Goal: Task Accomplishment & Management: Complete application form

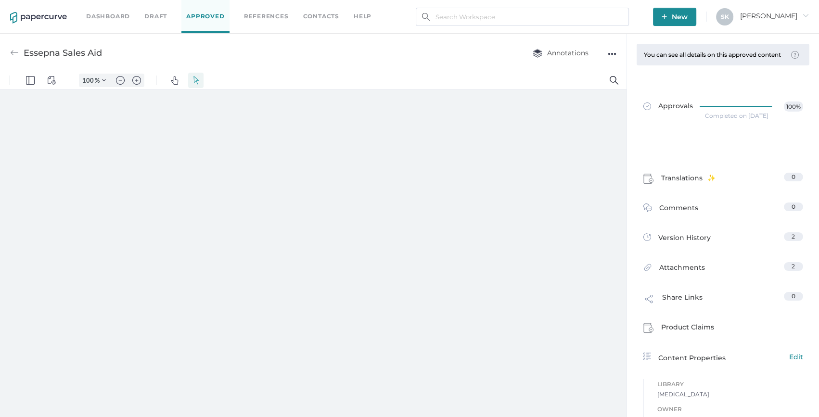
type input "159"
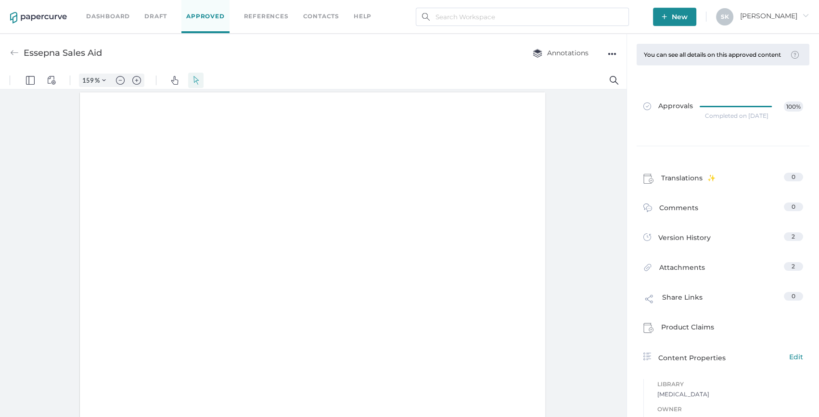
scroll to position [0, 0]
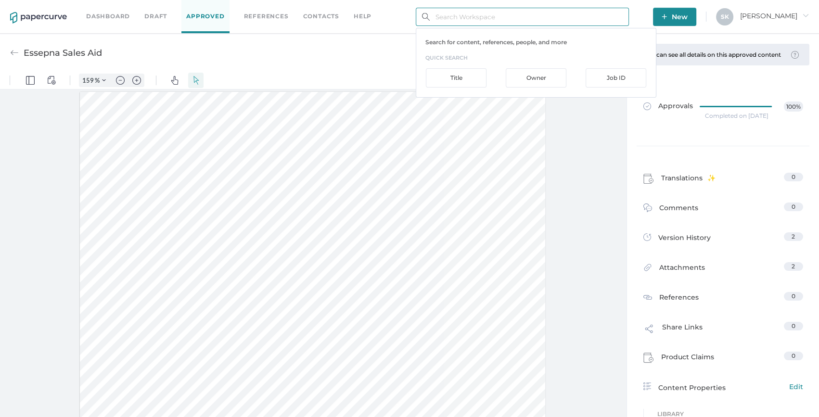
click at [440, 13] on input "text" at bounding box center [522, 17] width 213 height 18
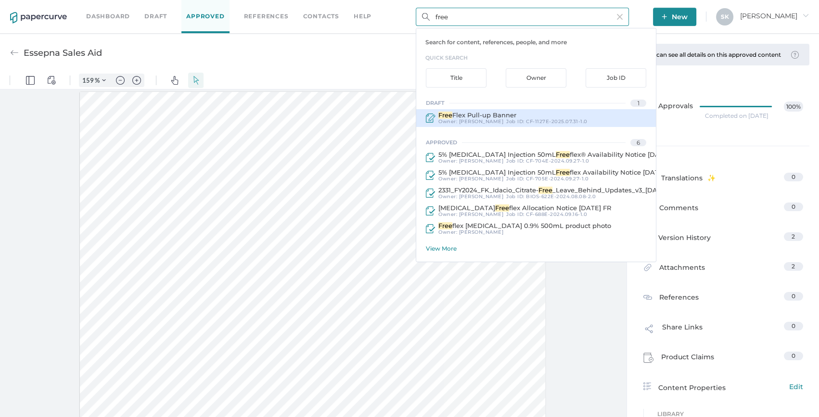
type input "free"
click at [517, 115] on div "Free Flex Pull-up Banner" at bounding box center [513, 115] width 149 height 7
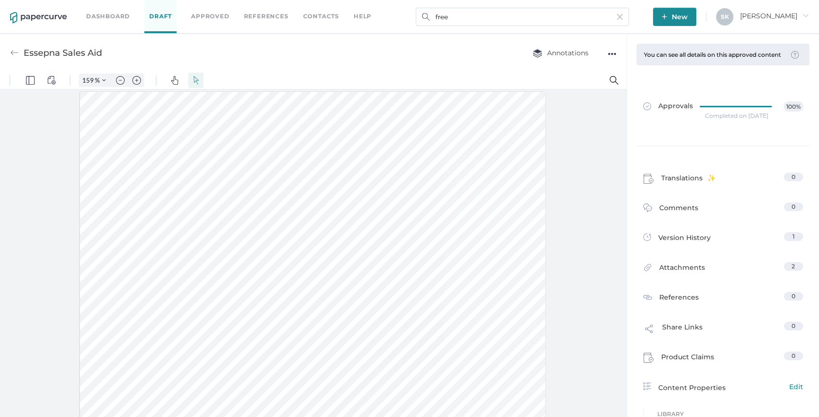
type input "FreeFlex Pull-up Banner"
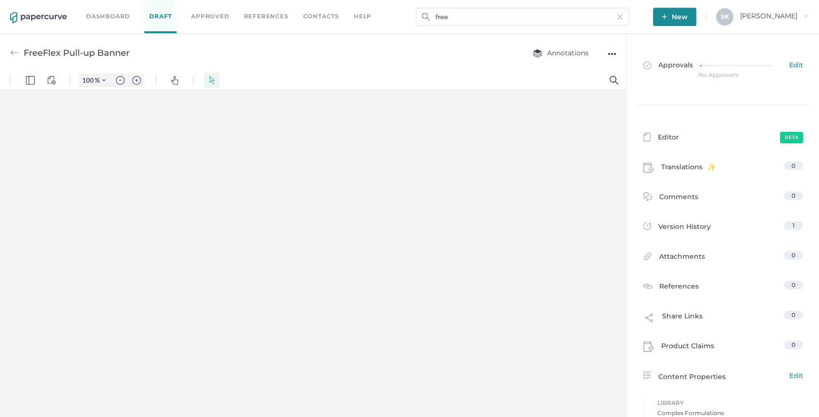
type input "159"
type input "1"
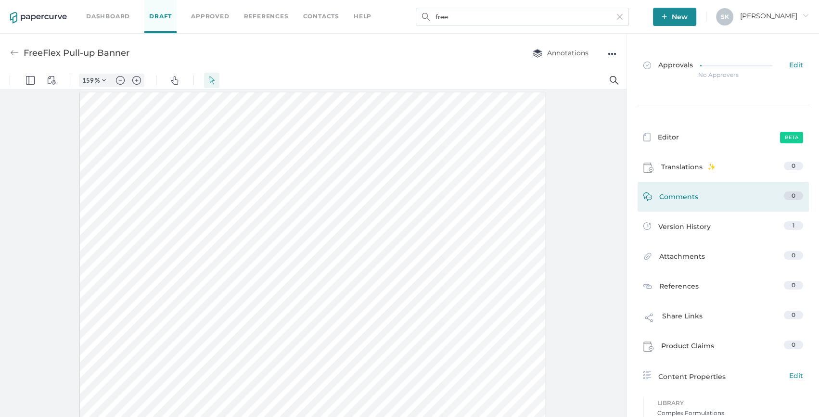
click at [718, 194] on link "Comments 0" at bounding box center [724, 199] width 160 height 15
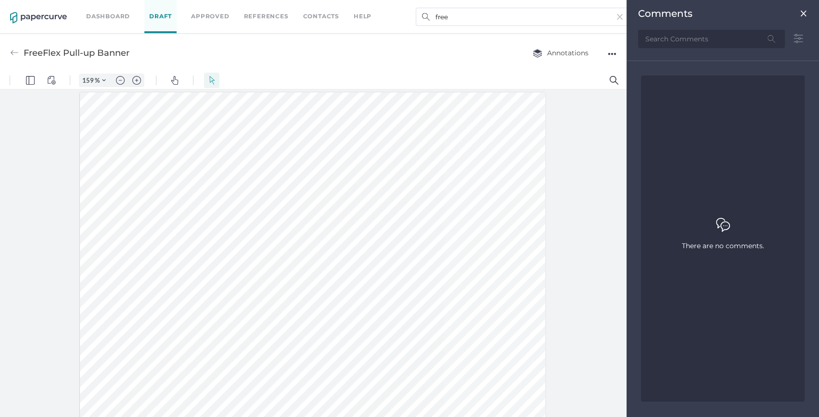
scroll to position [4, 0]
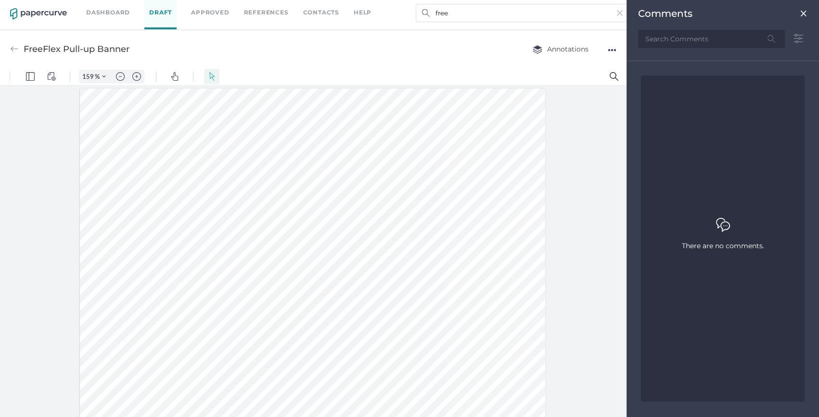
click at [801, 15] on img at bounding box center [804, 14] width 8 height 8
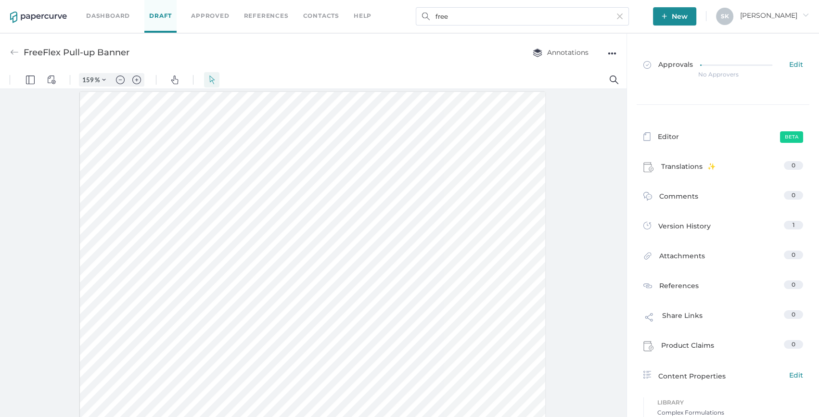
scroll to position [0, 0]
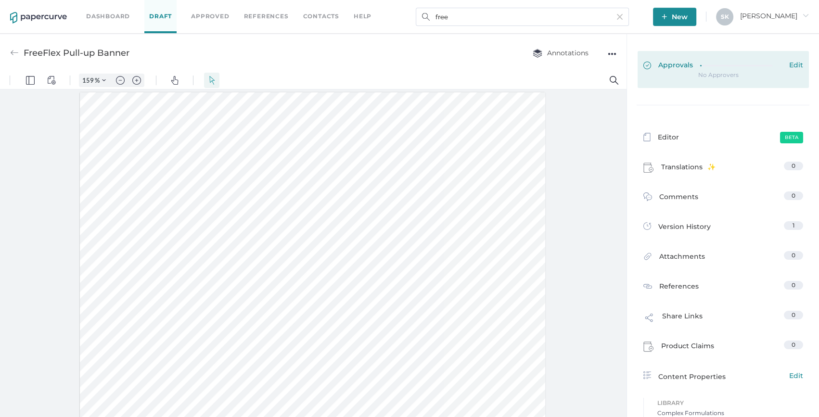
click at [723, 68] on div at bounding box center [741, 66] width 82 height 11
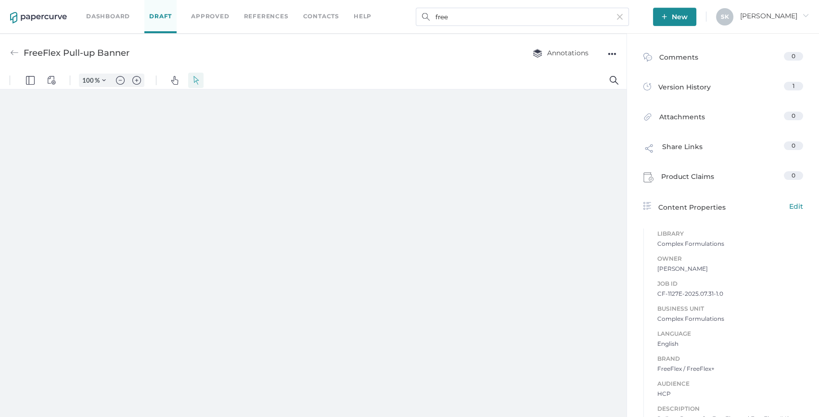
scroll to position [175, 0]
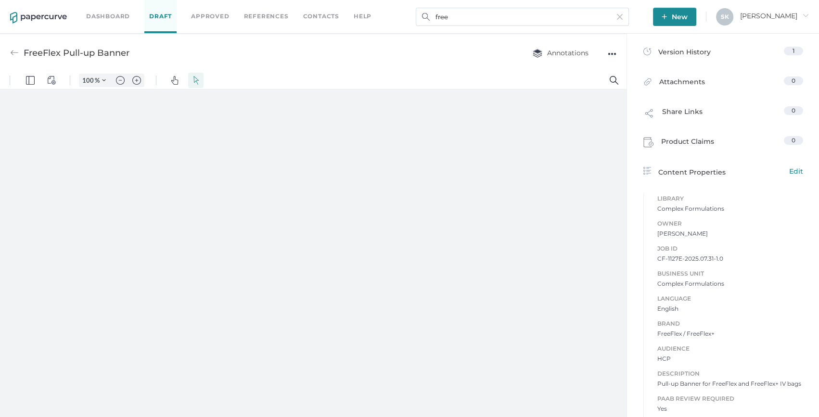
type input "159"
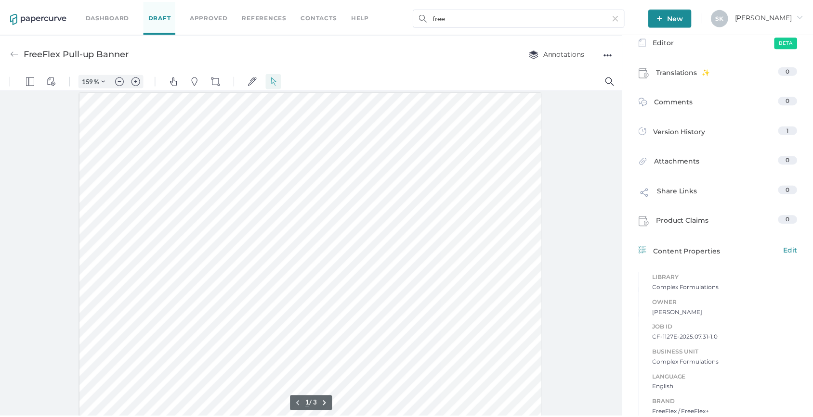
scroll to position [0, 0]
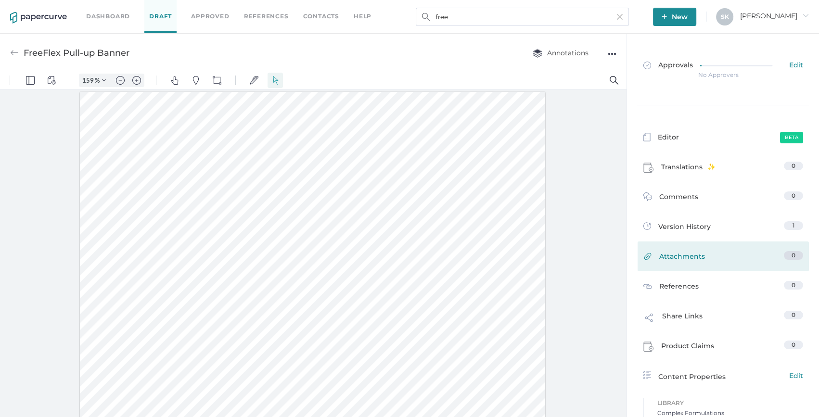
click at [712, 252] on link "Attachments 0" at bounding box center [724, 258] width 160 height 15
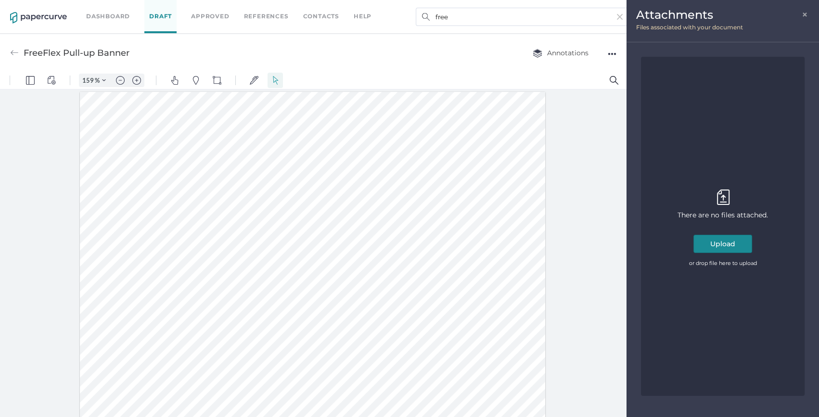
click at [738, 249] on button "Upload" at bounding box center [723, 244] width 59 height 18
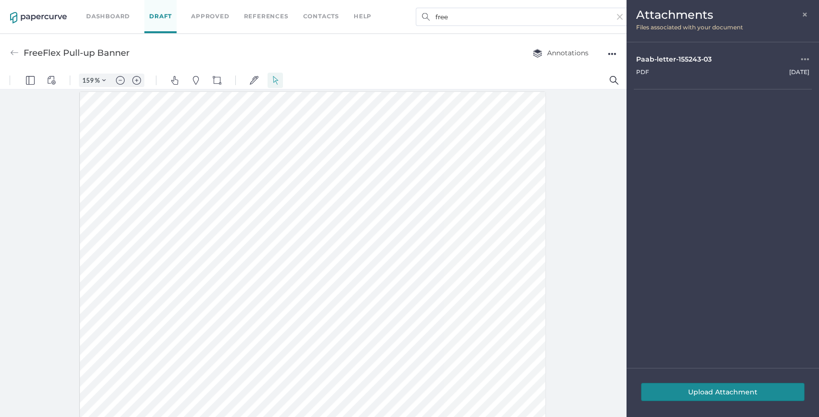
click at [717, 391] on button "Upload Attachment" at bounding box center [723, 392] width 164 height 18
click at [807, 15] on span "×" at bounding box center [806, 14] width 8 height 8
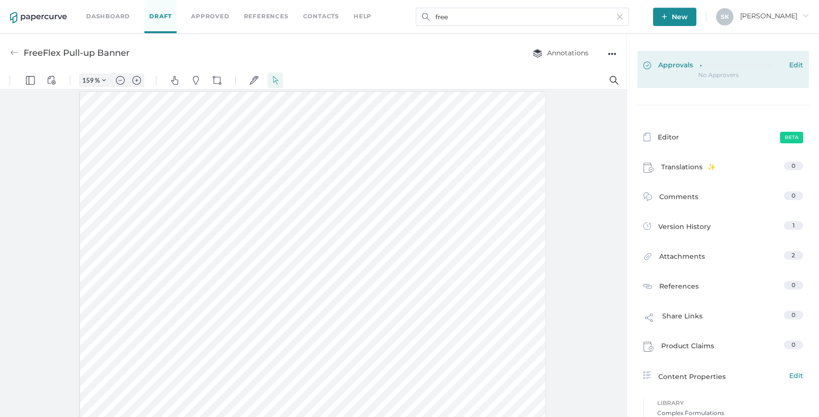
click at [712, 65] on icon at bounding box center [741, 65] width 80 height 0
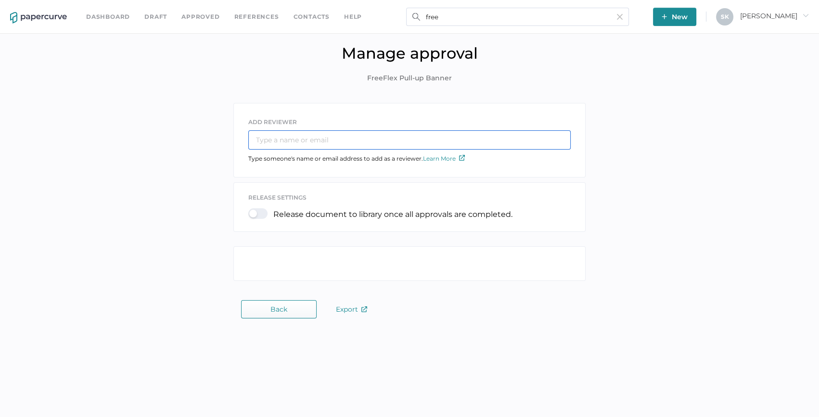
click at [316, 139] on input "text" at bounding box center [409, 139] width 323 height 19
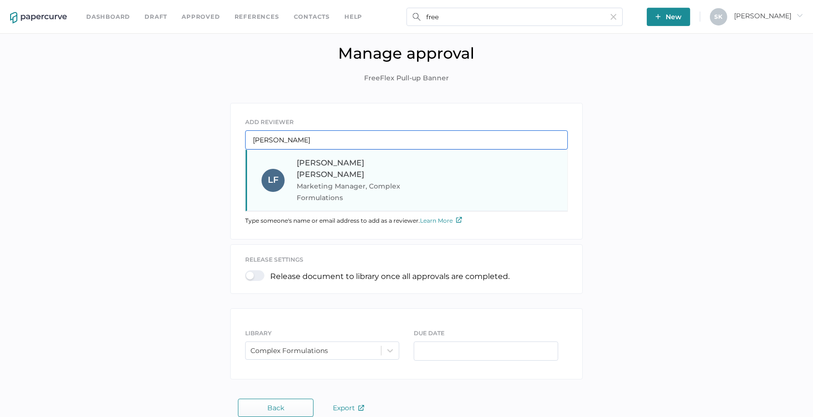
type input "[PERSON_NAME]"
click at [383, 181] on span "Marketing Manager, Complex Formulations" at bounding box center [362, 192] width 130 height 23
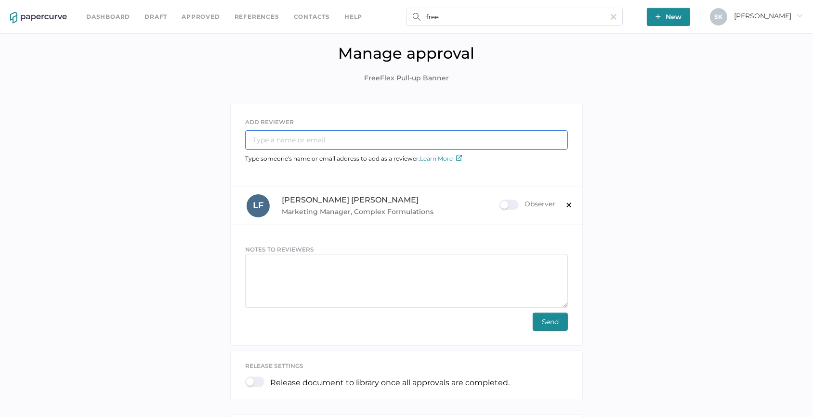
click at [323, 140] on input "text" at bounding box center [406, 139] width 323 height 19
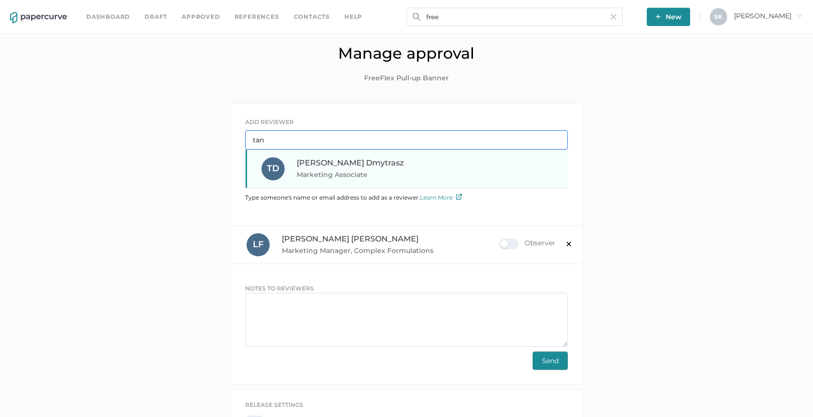
type input "tan"
click at [359, 173] on span "Marketing Associate" at bounding box center [362, 175] width 130 height 12
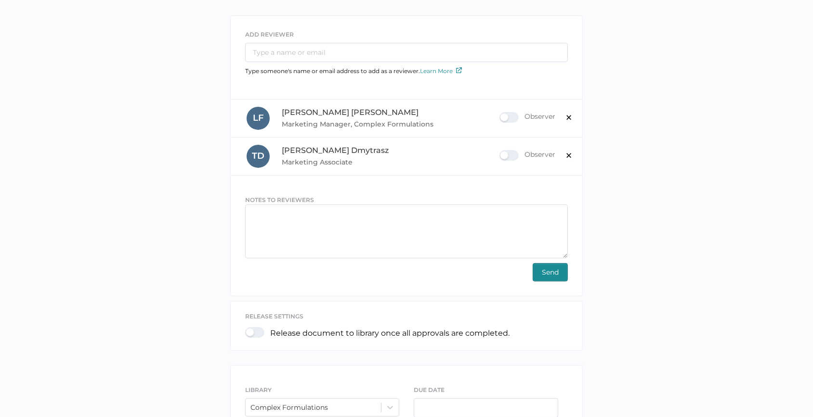
scroll to position [131, 0]
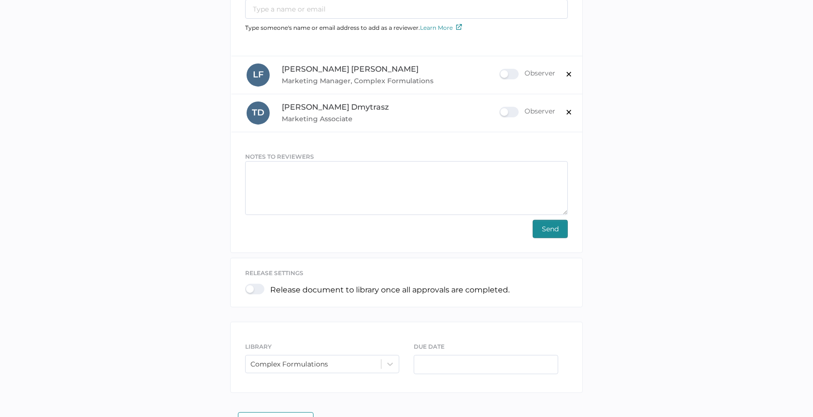
click at [263, 290] on div at bounding box center [257, 289] width 25 height 11
click at [247, 285] on input "checkbox" at bounding box center [247, 285] width 0 height 0
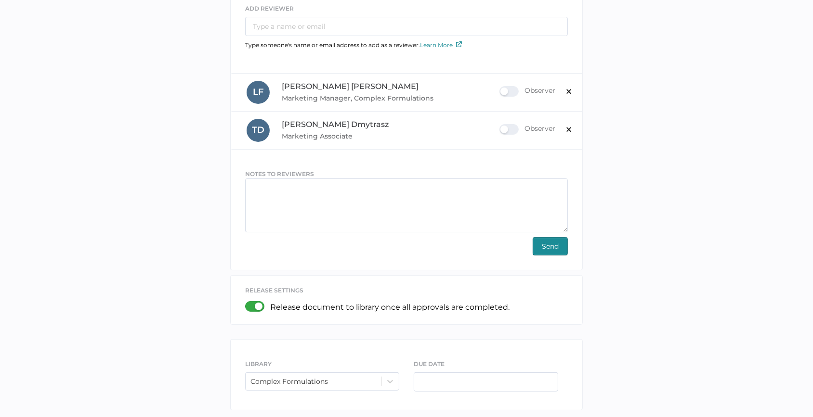
click at [549, 245] on span "Send" at bounding box center [550, 246] width 17 height 17
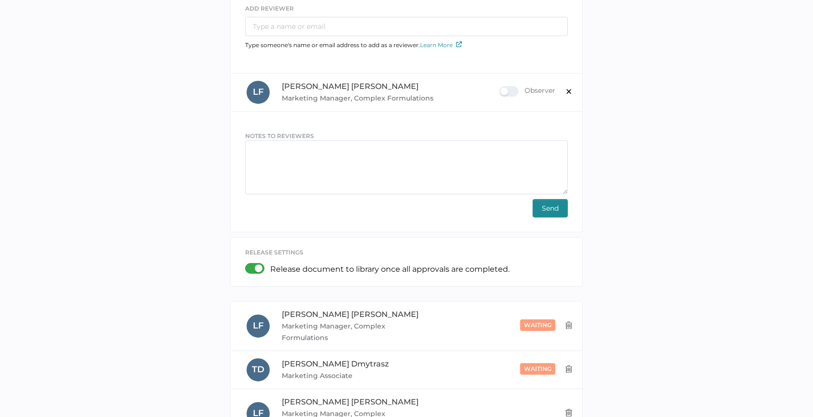
scroll to position [40, 0]
